Goal: Task Accomplishment & Management: Use online tool/utility

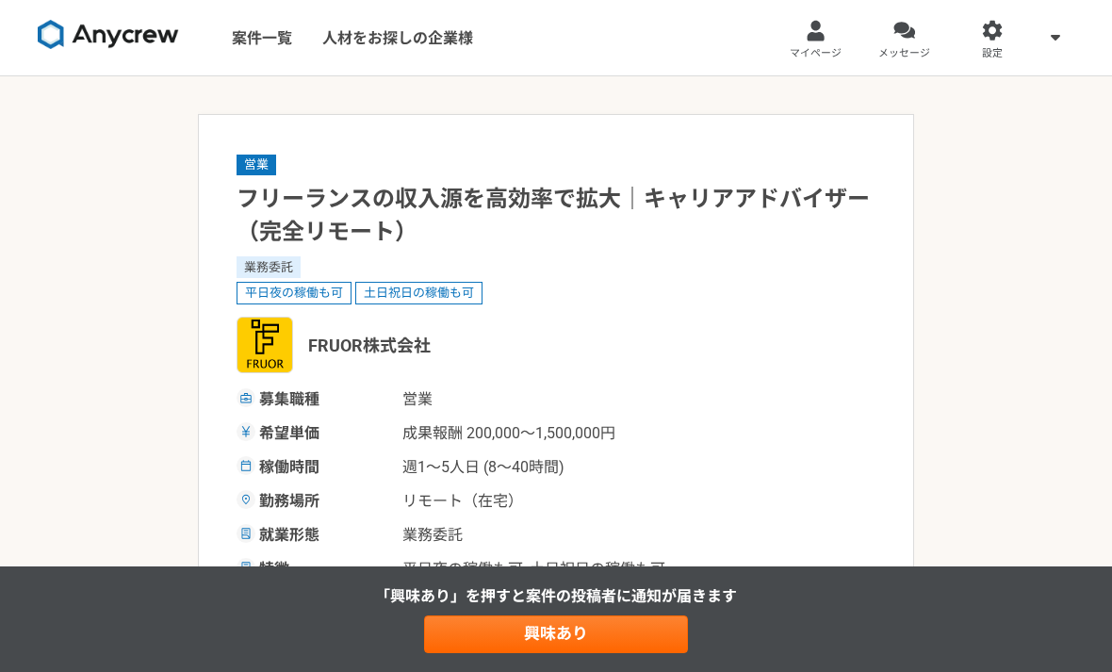
click at [78, 35] on img at bounding box center [108, 35] width 141 height 30
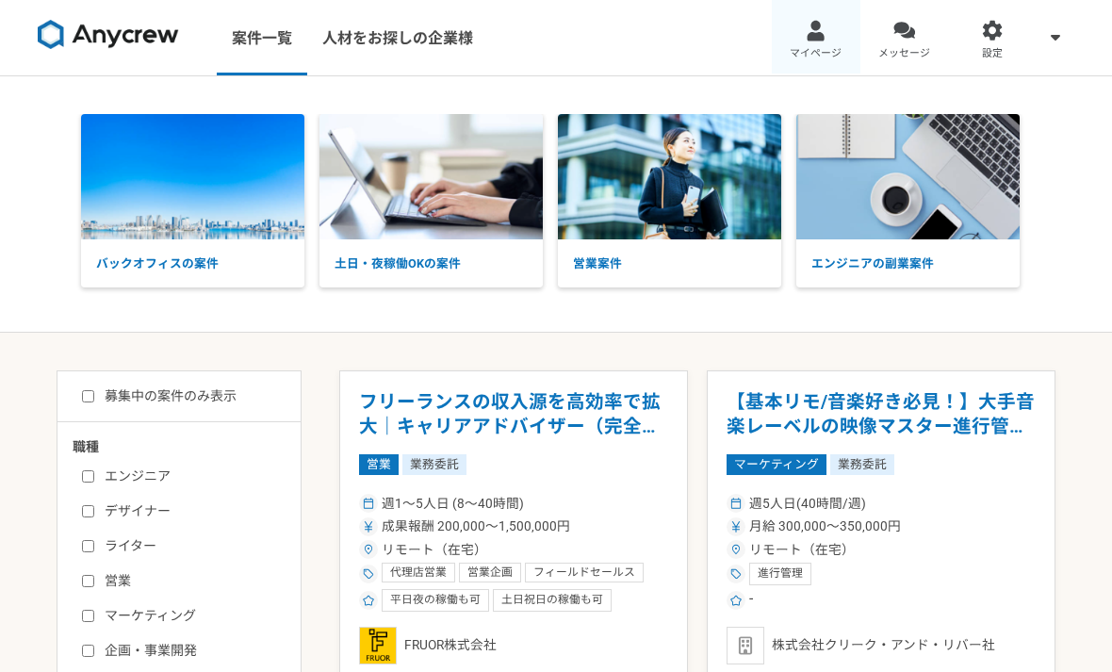
click at [825, 52] on span "マイページ" at bounding box center [816, 53] width 52 height 15
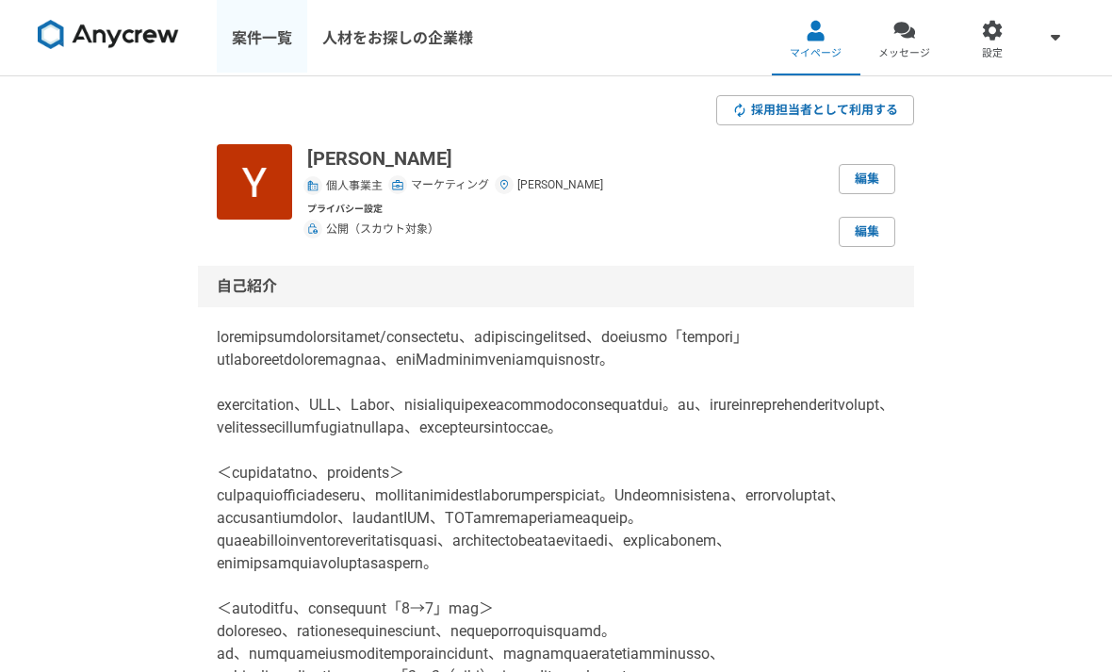
click at [253, 38] on link "案件一覧" at bounding box center [262, 37] width 90 height 75
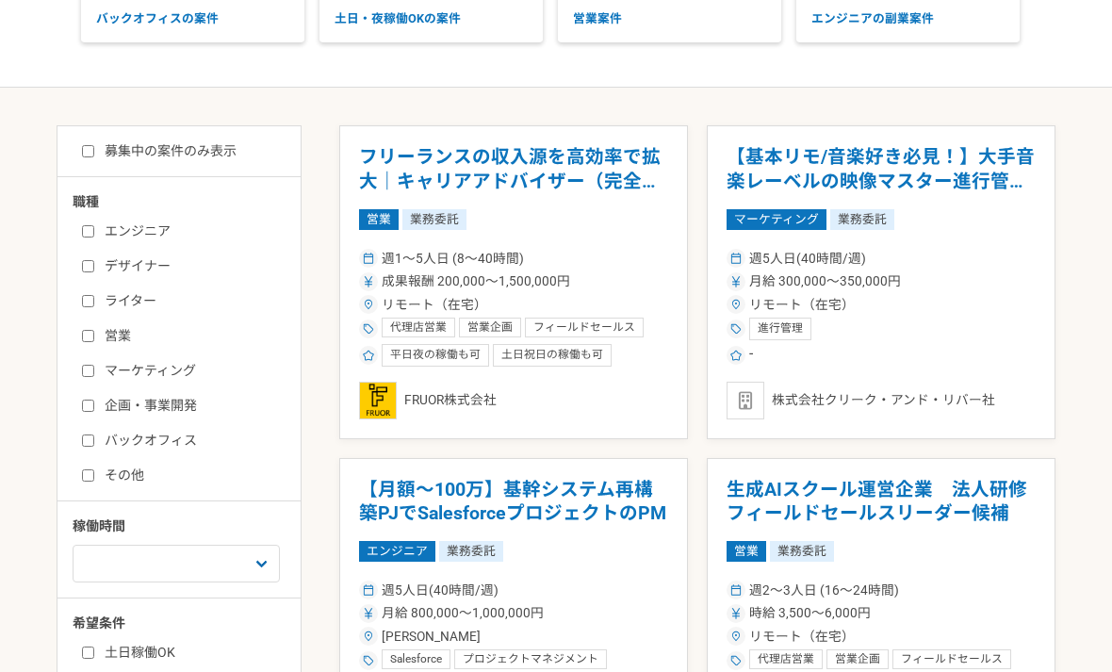
scroll to position [251, 0]
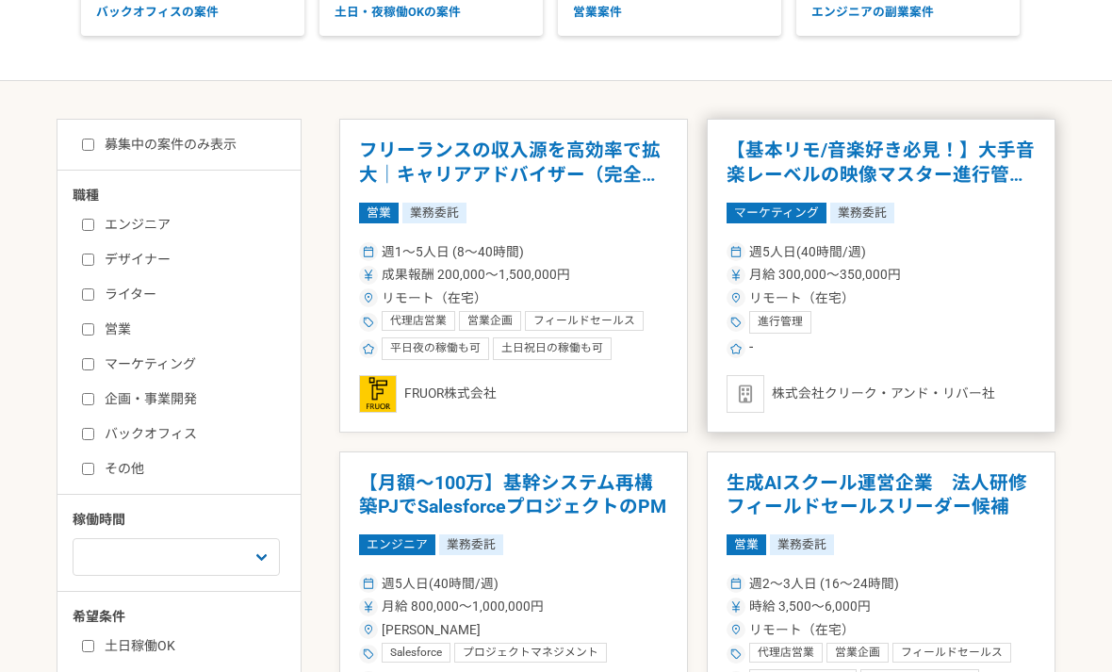
click at [983, 289] on div "リモート（在宅）" at bounding box center [881, 299] width 309 height 20
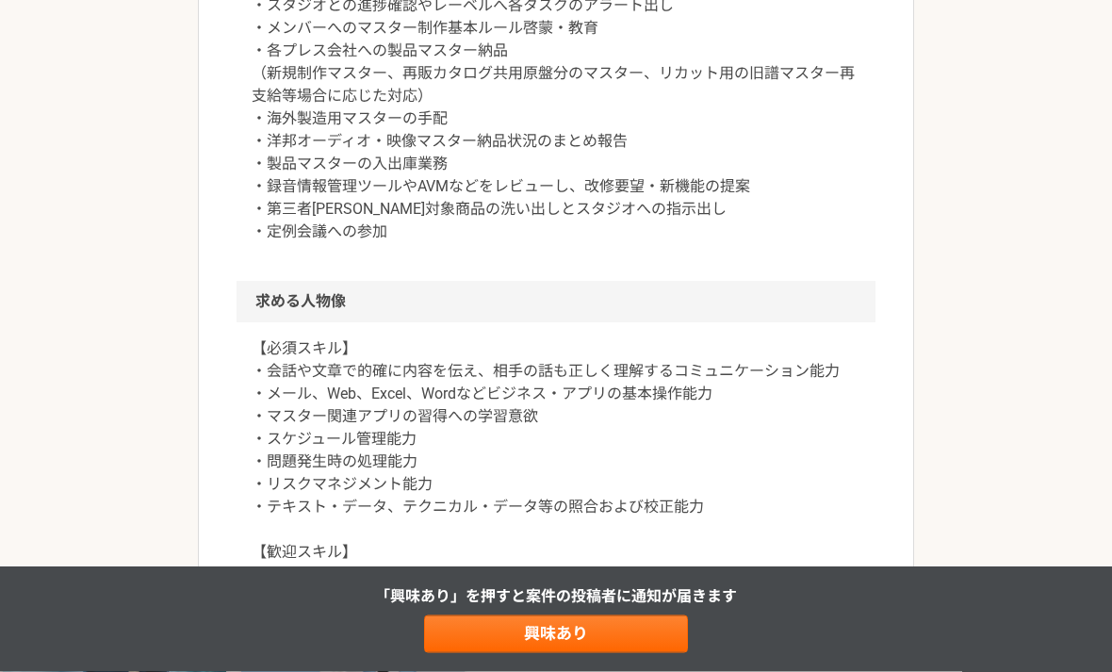
scroll to position [1028, 0]
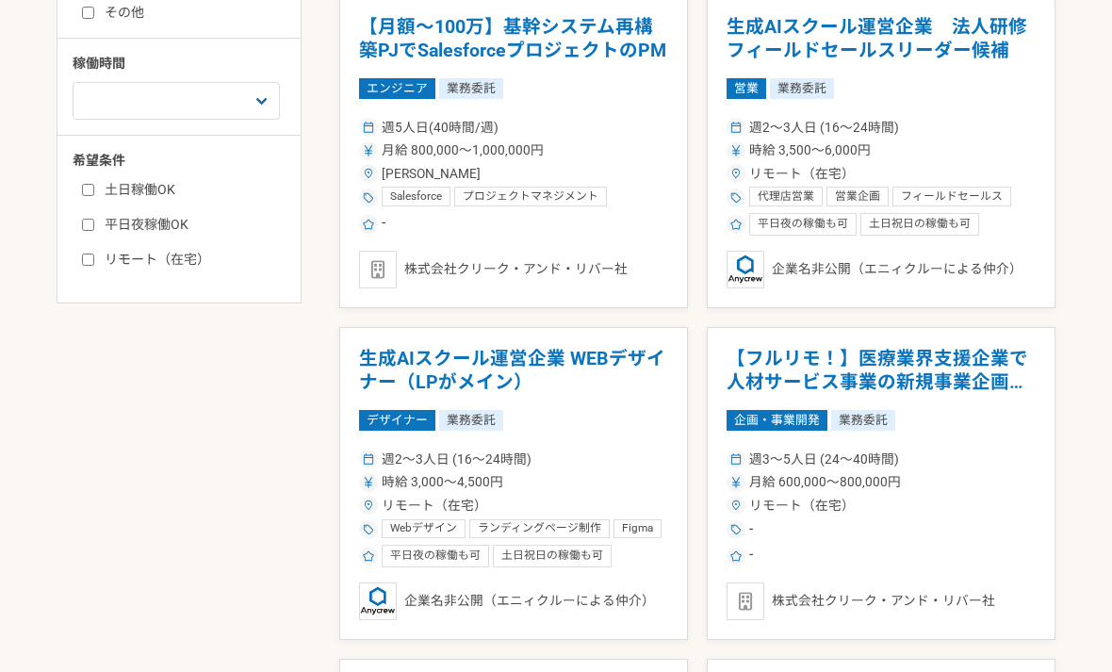
scroll to position [1580, 0]
